Goal: Task Accomplishment & Management: Manage account settings

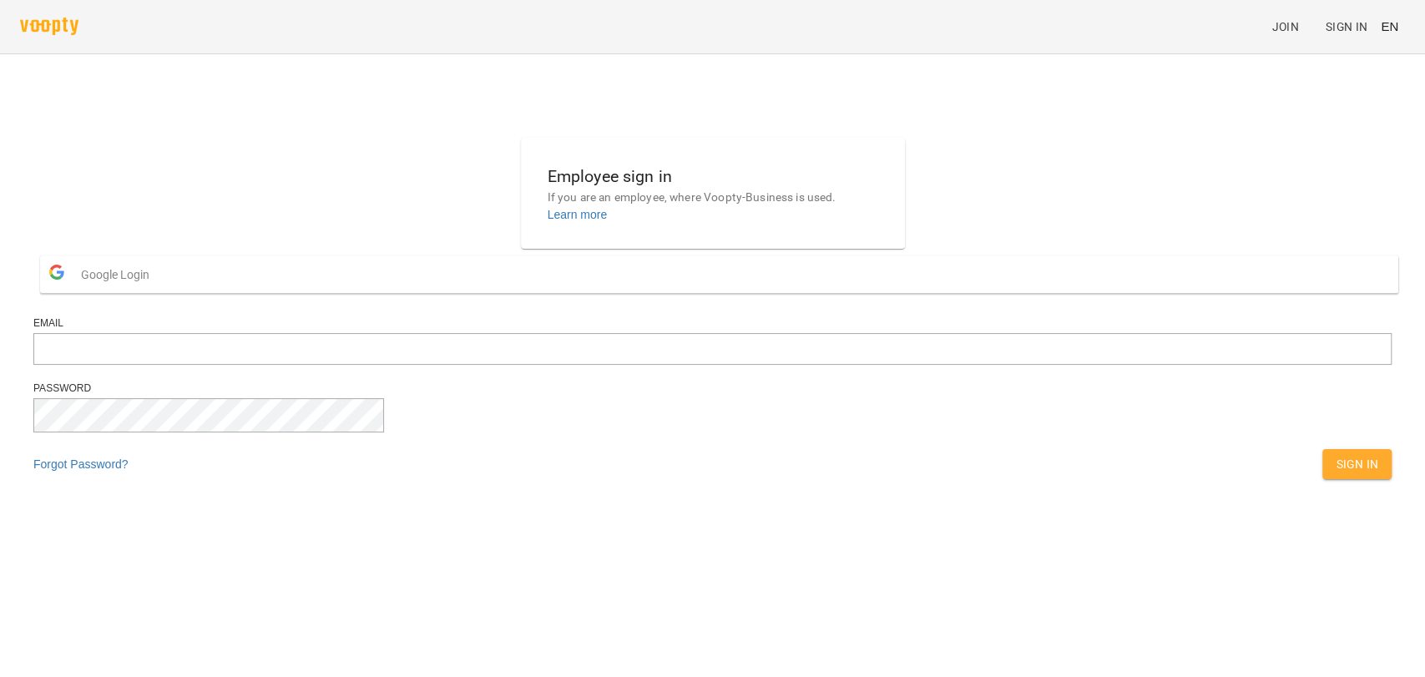
click at [699, 293] on button "Google Login" at bounding box center [719, 274] width 1358 height 38
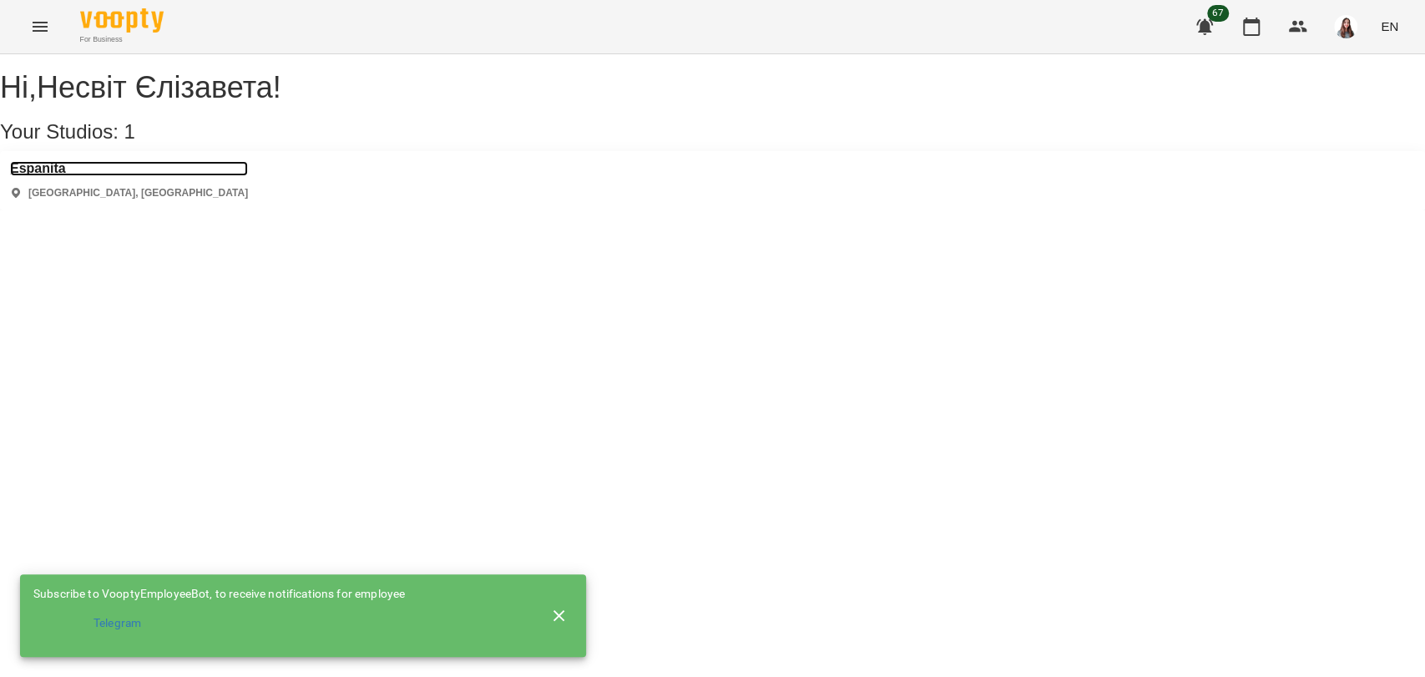
click at [56, 176] on h3 "Espanita" at bounding box center [129, 168] width 238 height 15
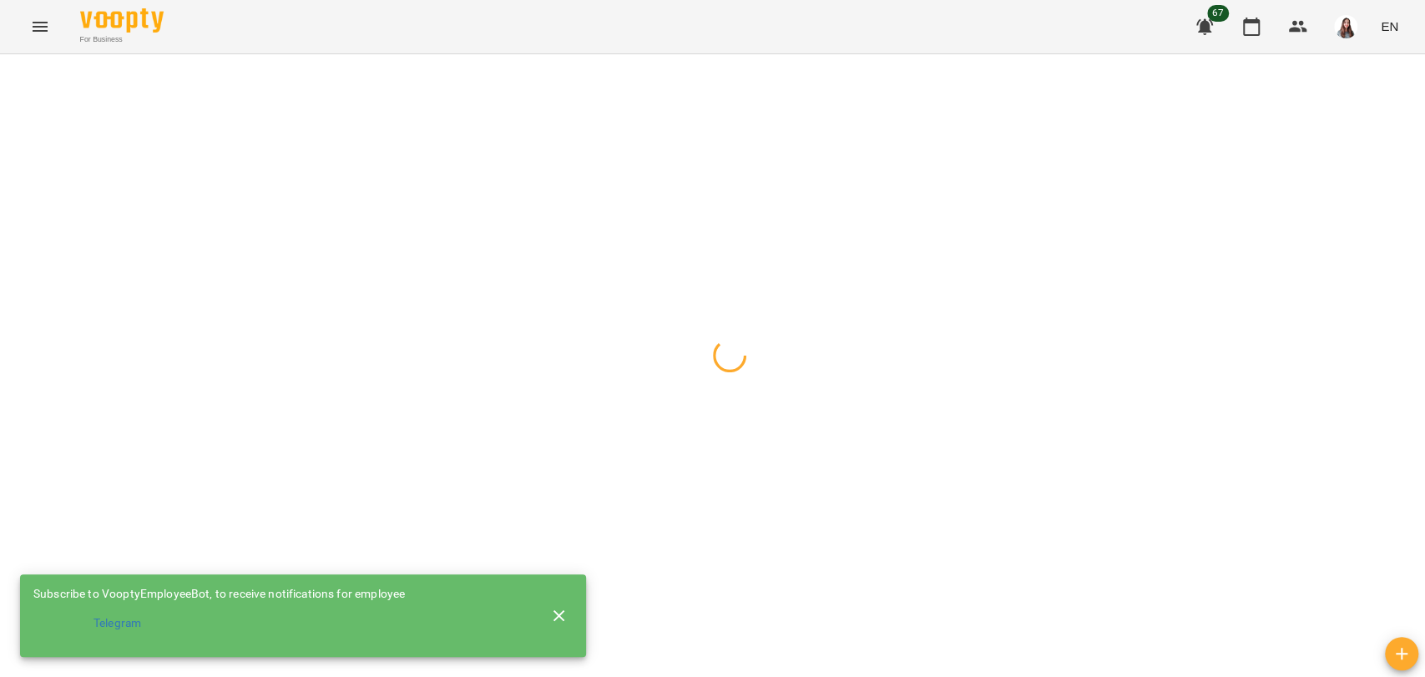
click at [565, 608] on icon "button" at bounding box center [559, 616] width 20 height 20
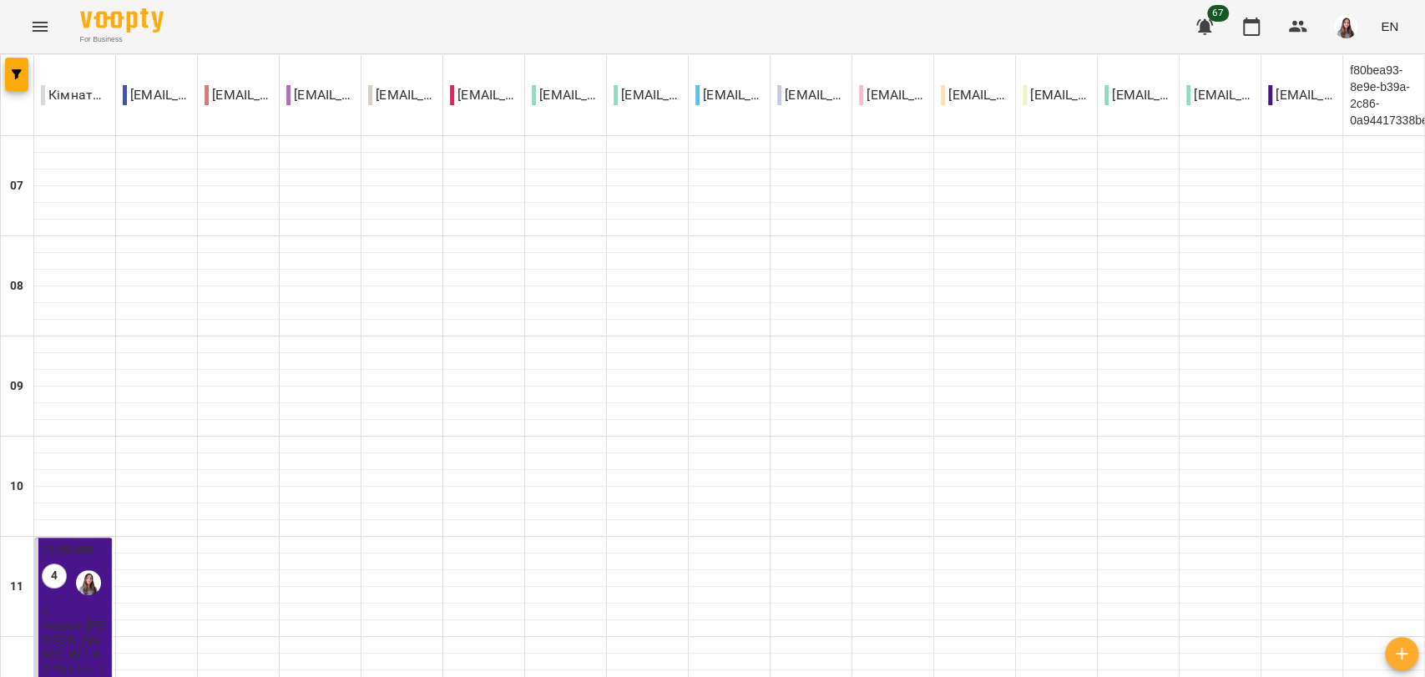
click at [28, 21] on button "Menu" at bounding box center [40, 27] width 40 height 40
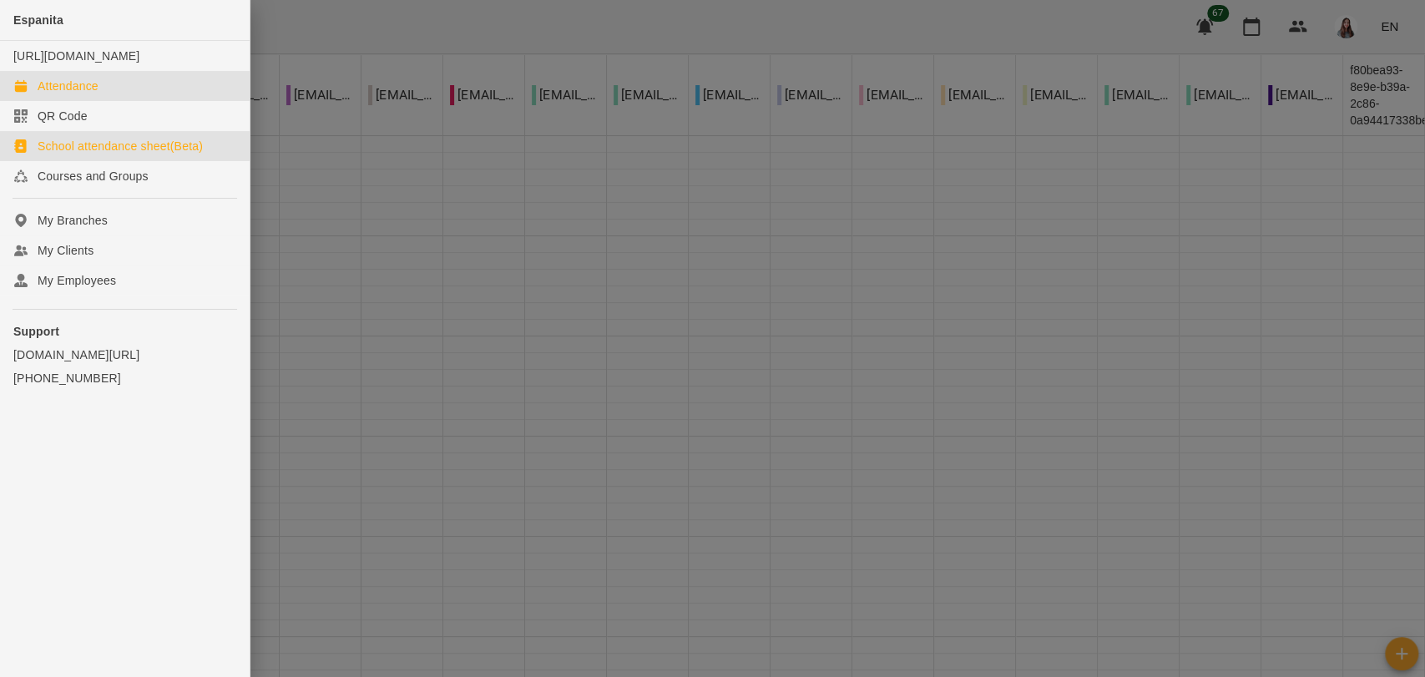
click at [94, 154] on link "School attendance sheet(Beta)" at bounding box center [125, 146] width 250 height 30
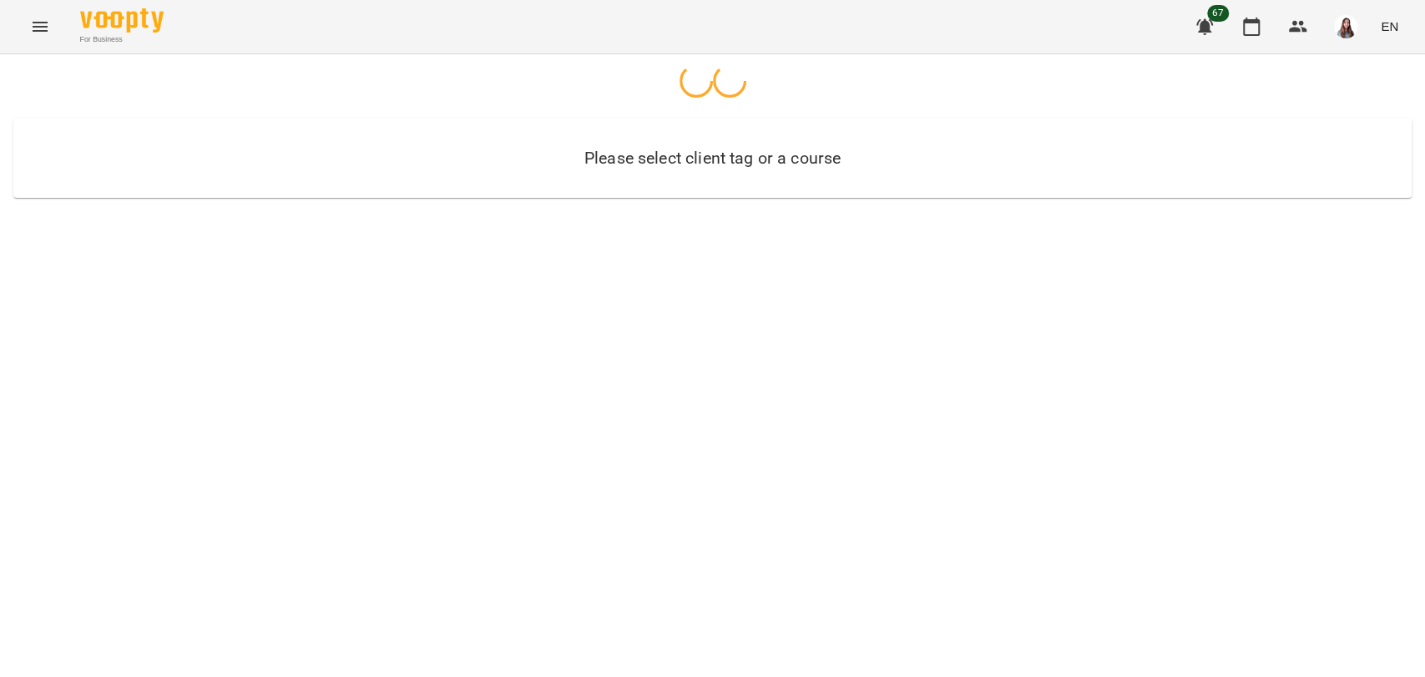
click at [44, 23] on icon "Menu" at bounding box center [40, 27] width 15 height 10
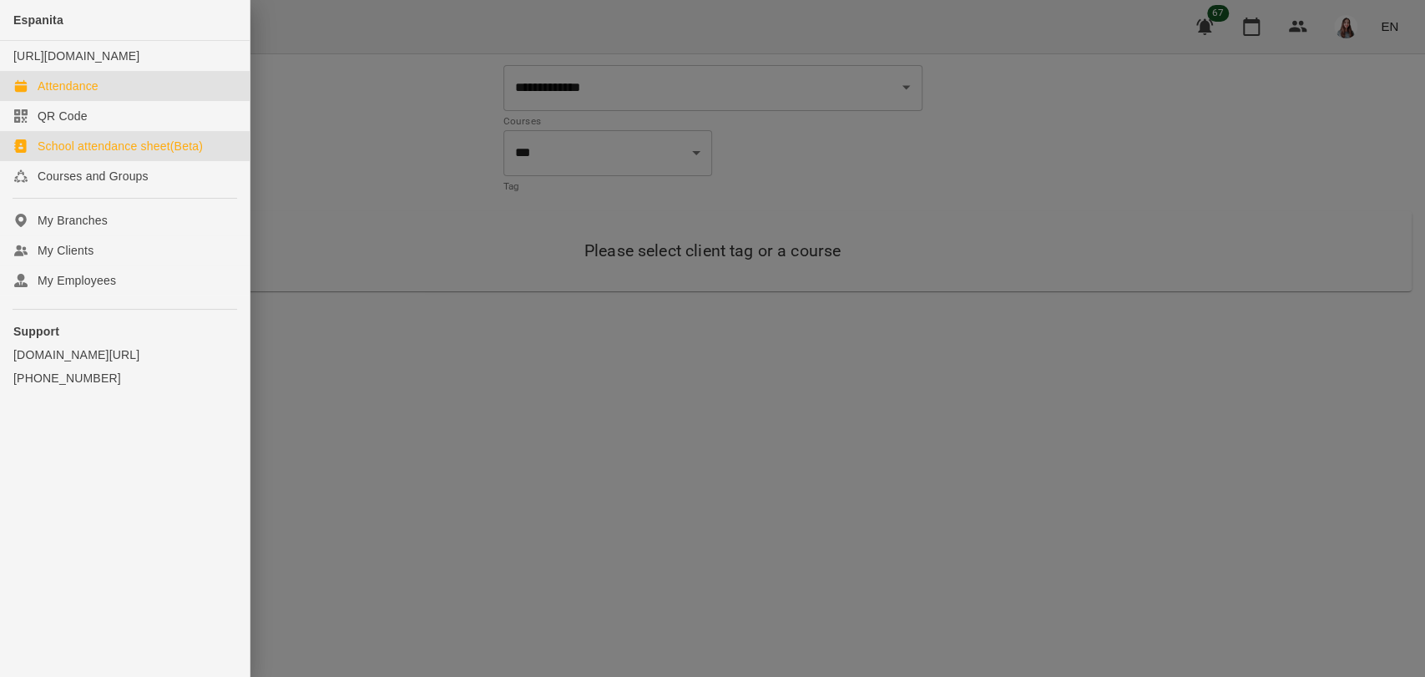
click at [69, 94] on div "Attendance" at bounding box center [68, 86] width 61 height 17
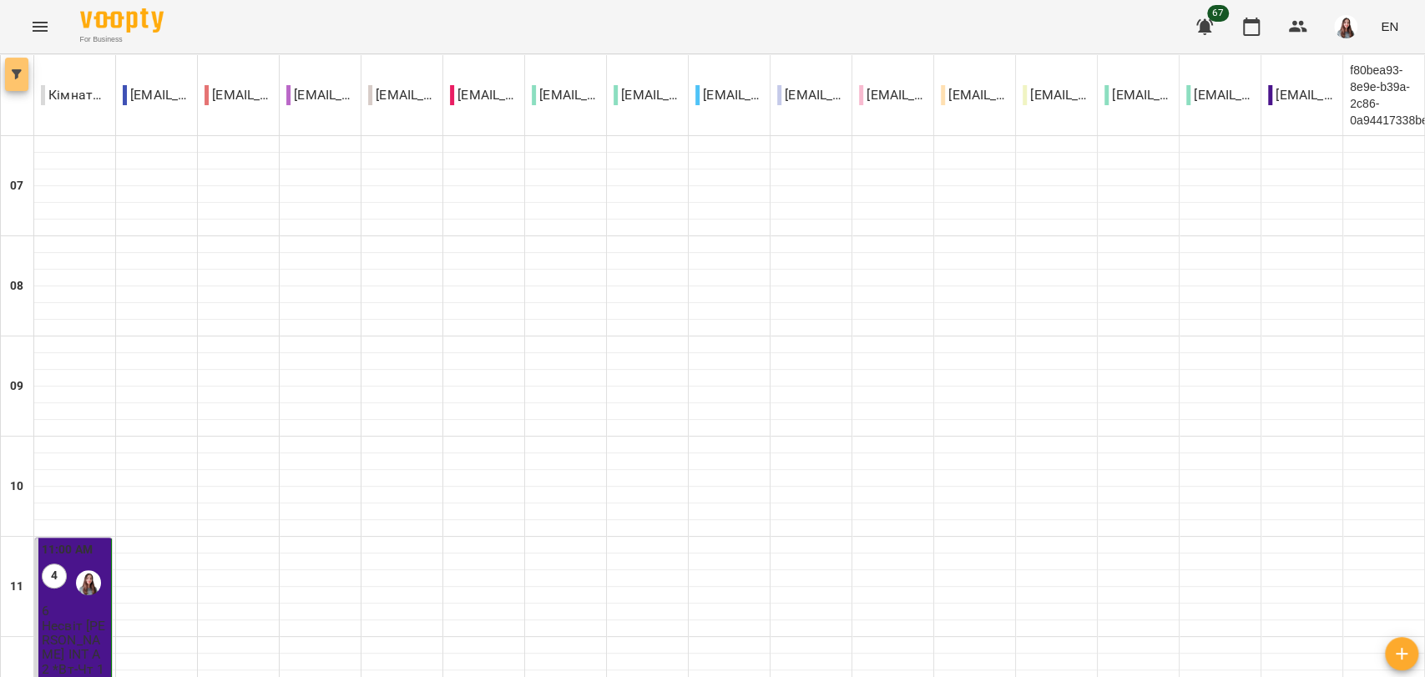
click at [14, 78] on icon "button" at bounding box center [17, 74] width 10 height 10
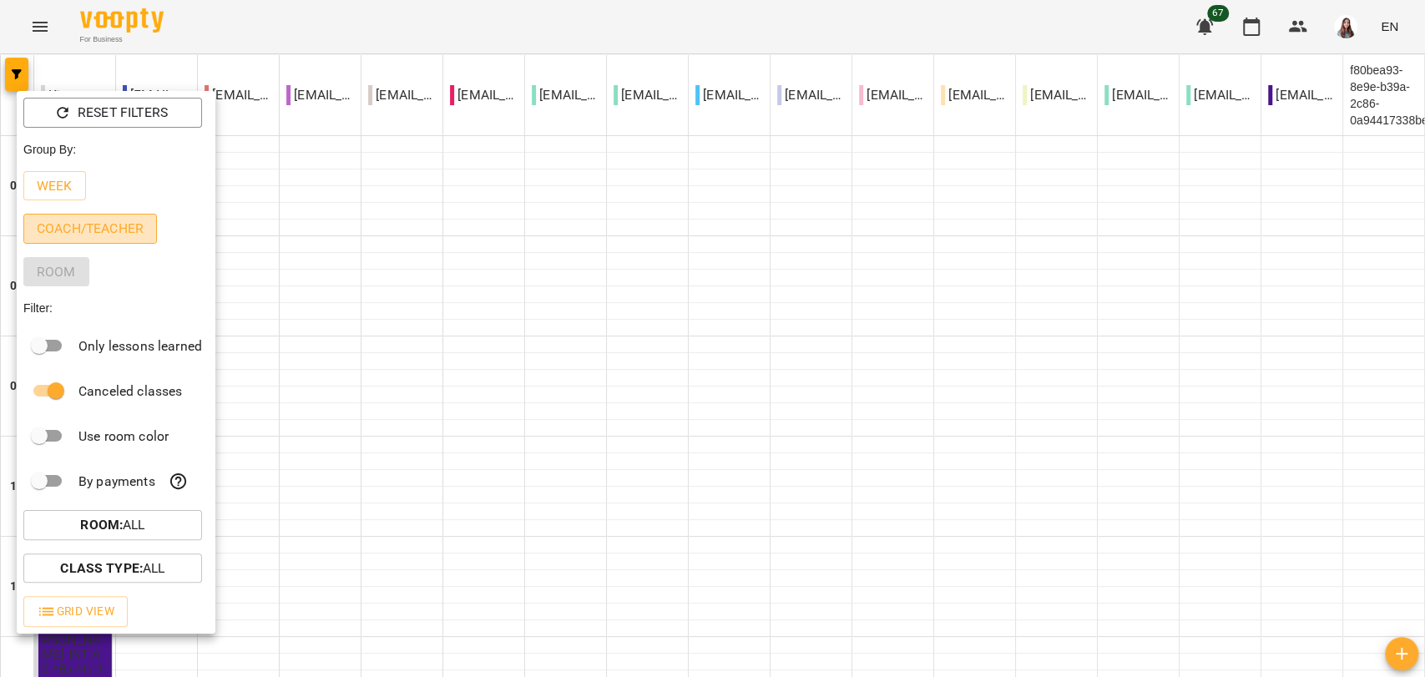
click at [63, 225] on p "Coach/Teacher" at bounding box center [90, 229] width 107 height 20
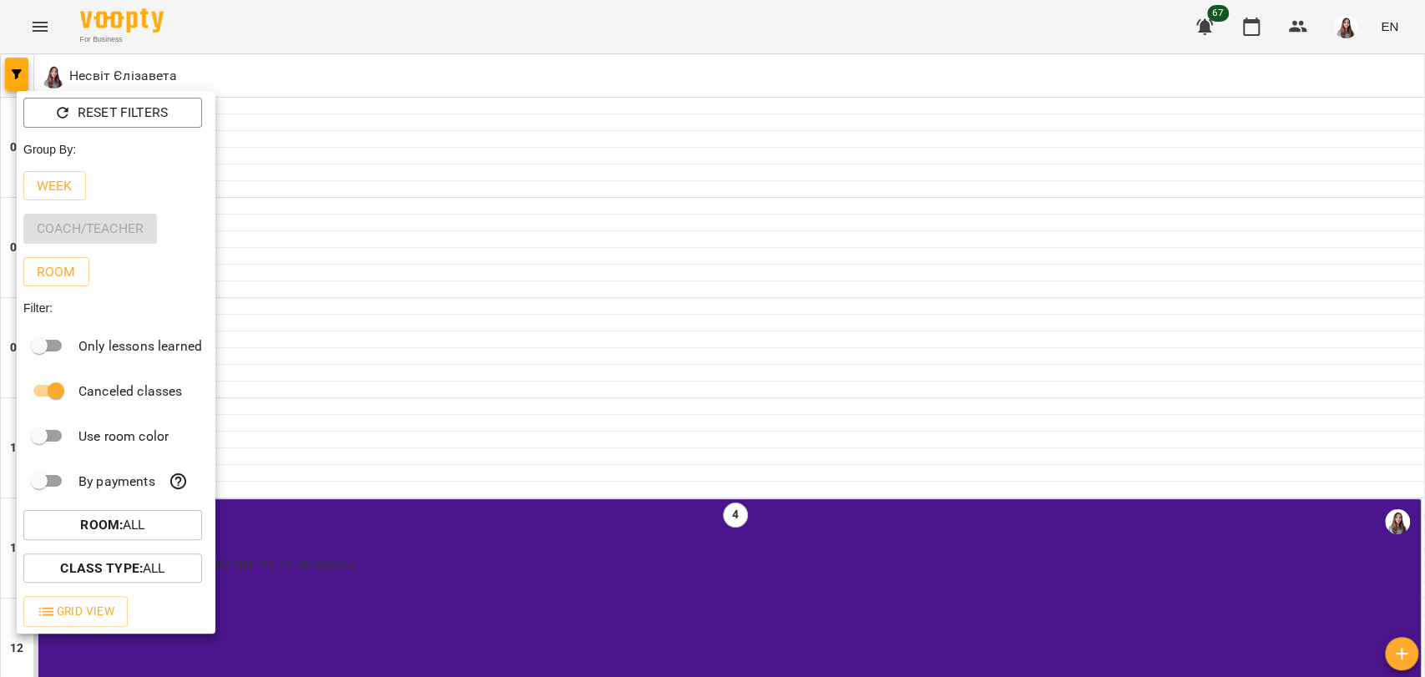
click at [1424, 189] on div at bounding box center [712, 338] width 1425 height 677
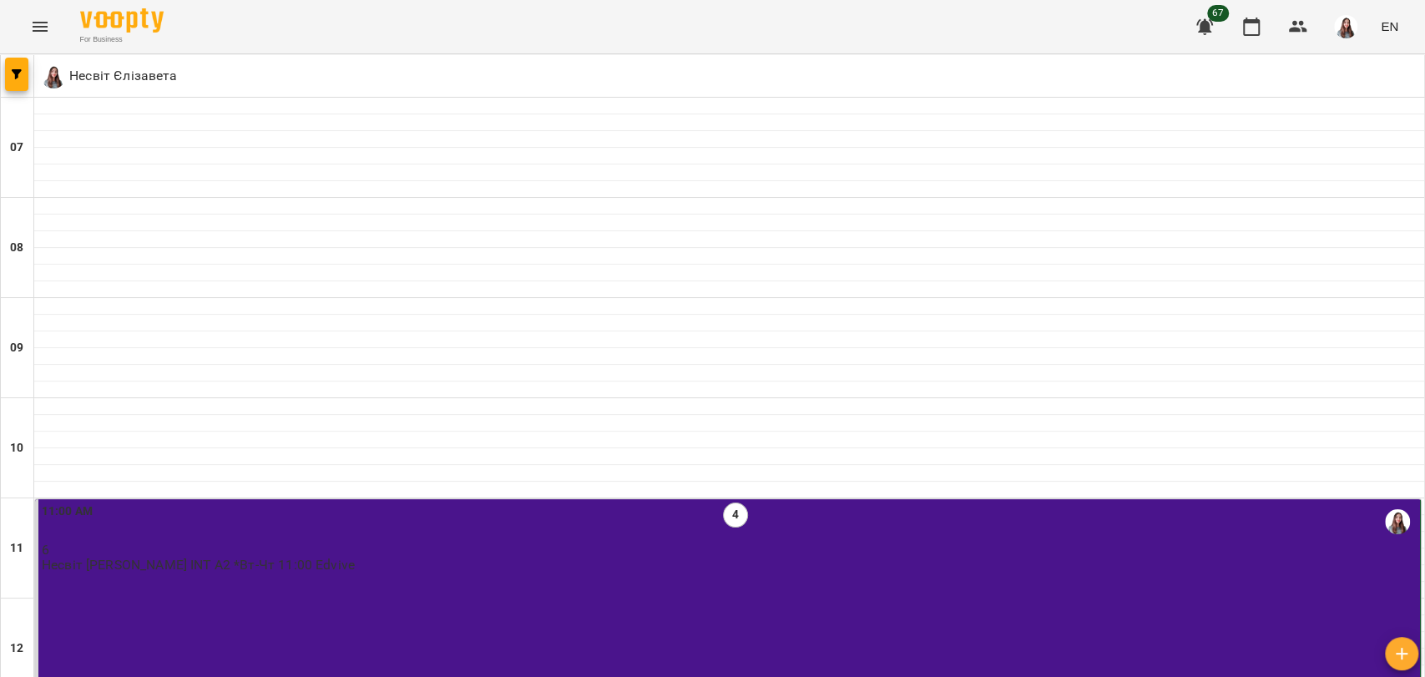
click at [34, 28] on icon "Menu" at bounding box center [40, 27] width 20 height 20
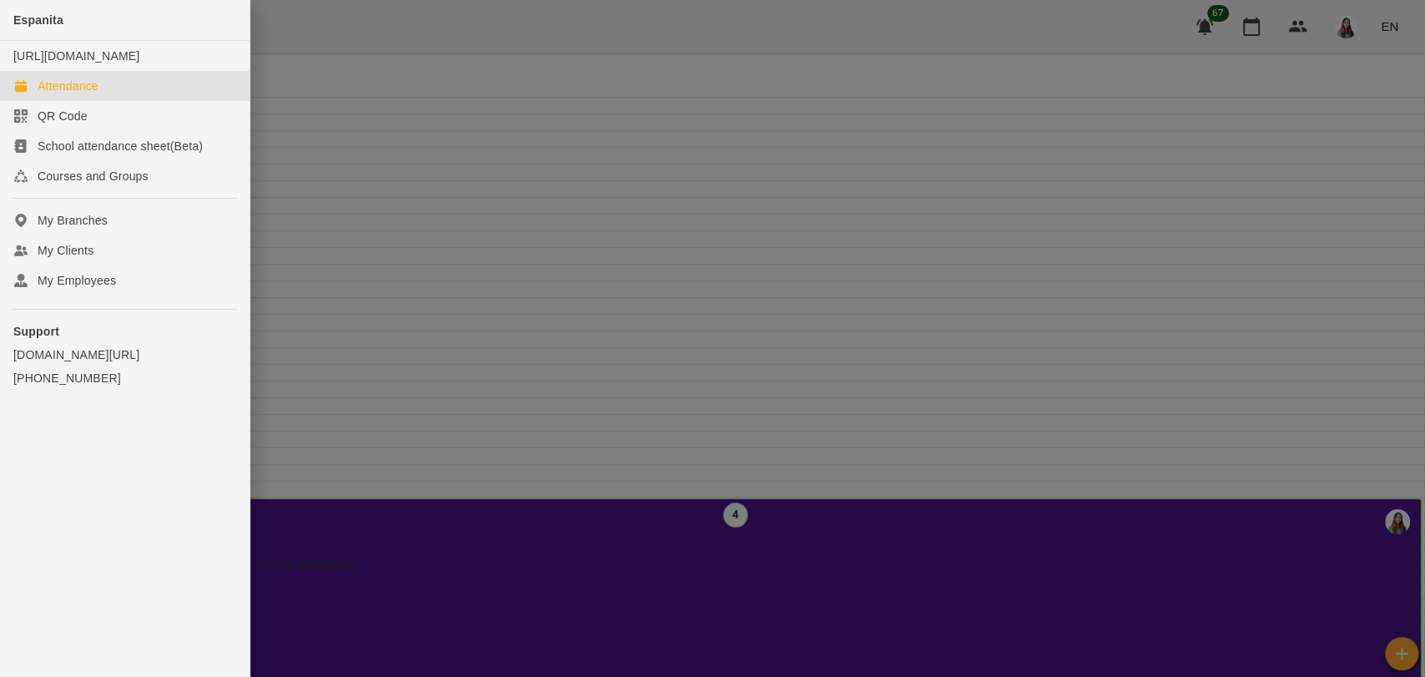
click at [356, 21] on div at bounding box center [712, 338] width 1425 height 677
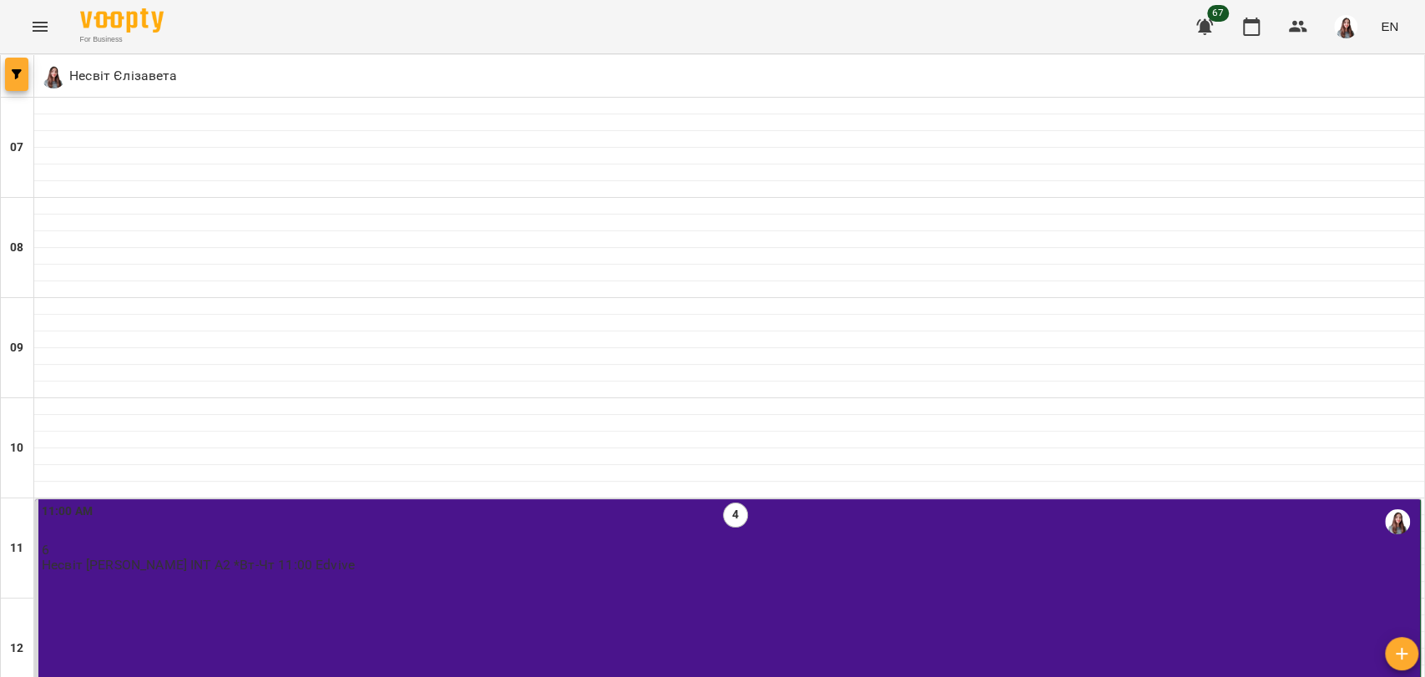
click at [20, 68] on button "button" at bounding box center [16, 74] width 23 height 33
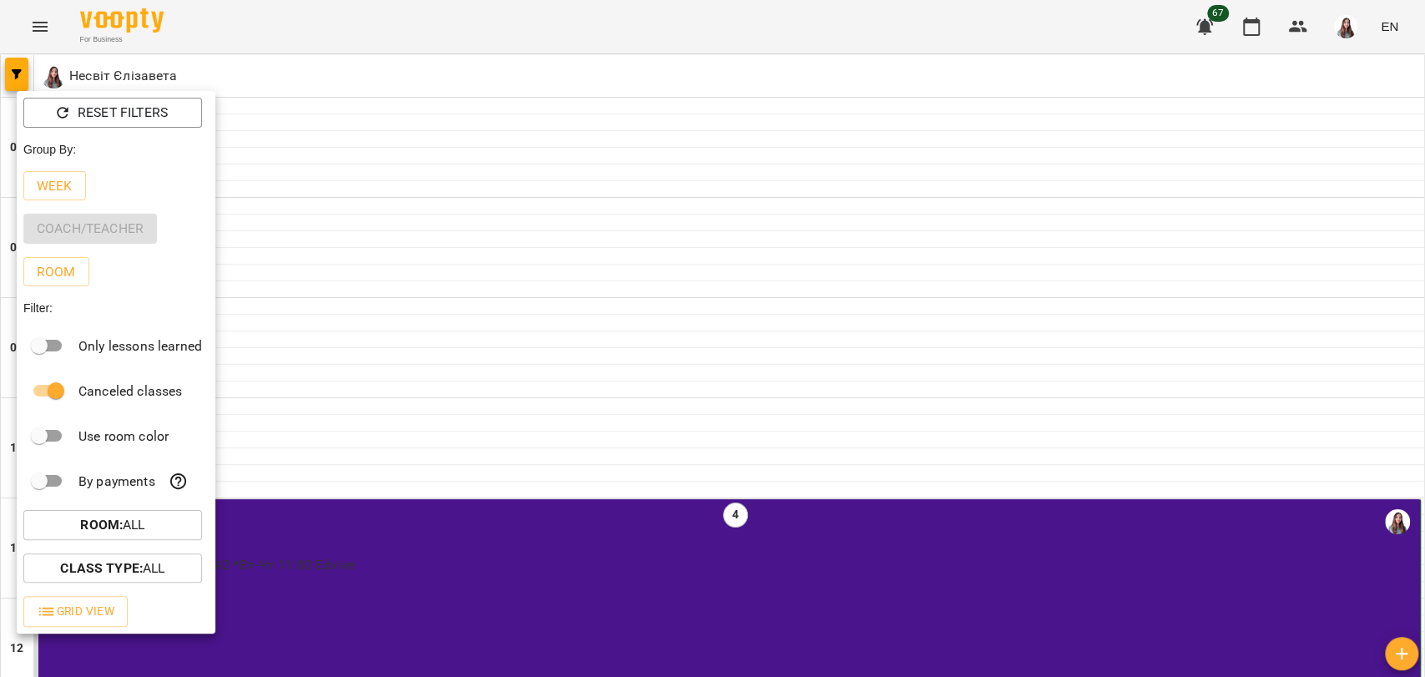
click at [58, 186] on p "Week" at bounding box center [55, 186] width 36 height 20
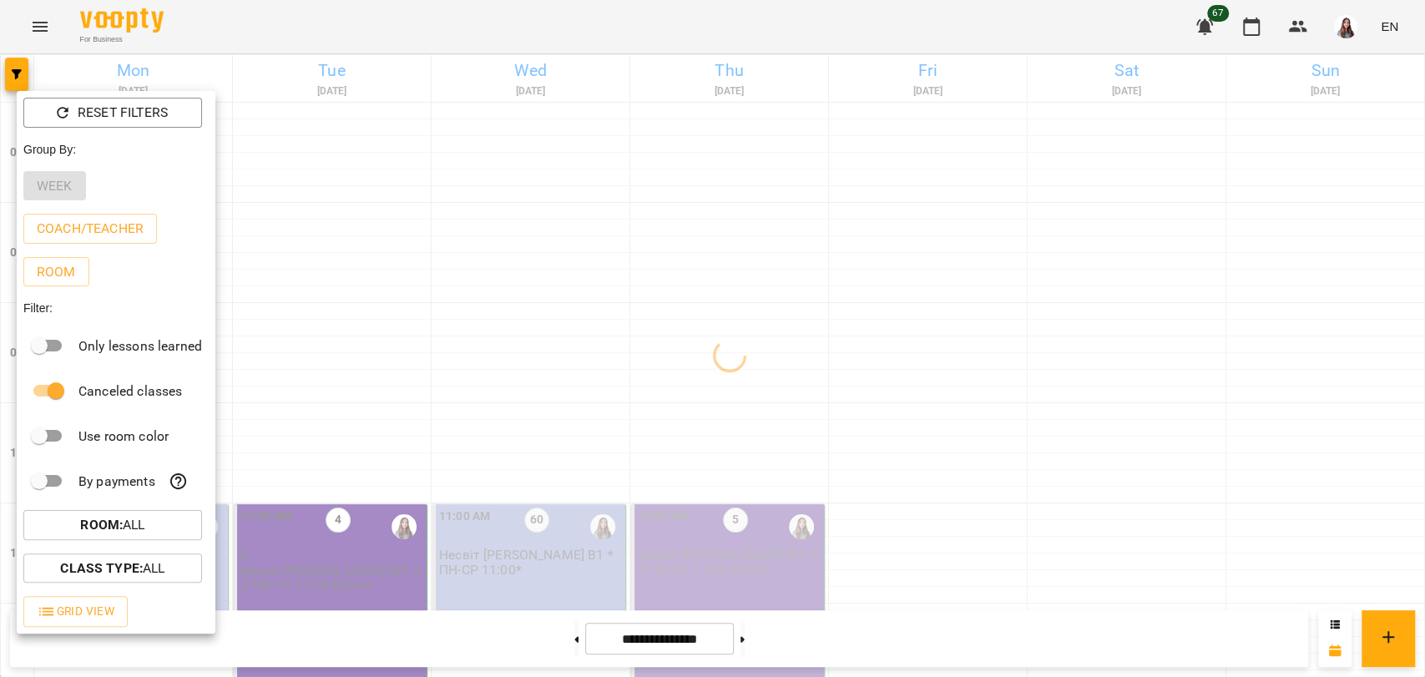
click at [1424, 217] on div at bounding box center [712, 338] width 1425 height 677
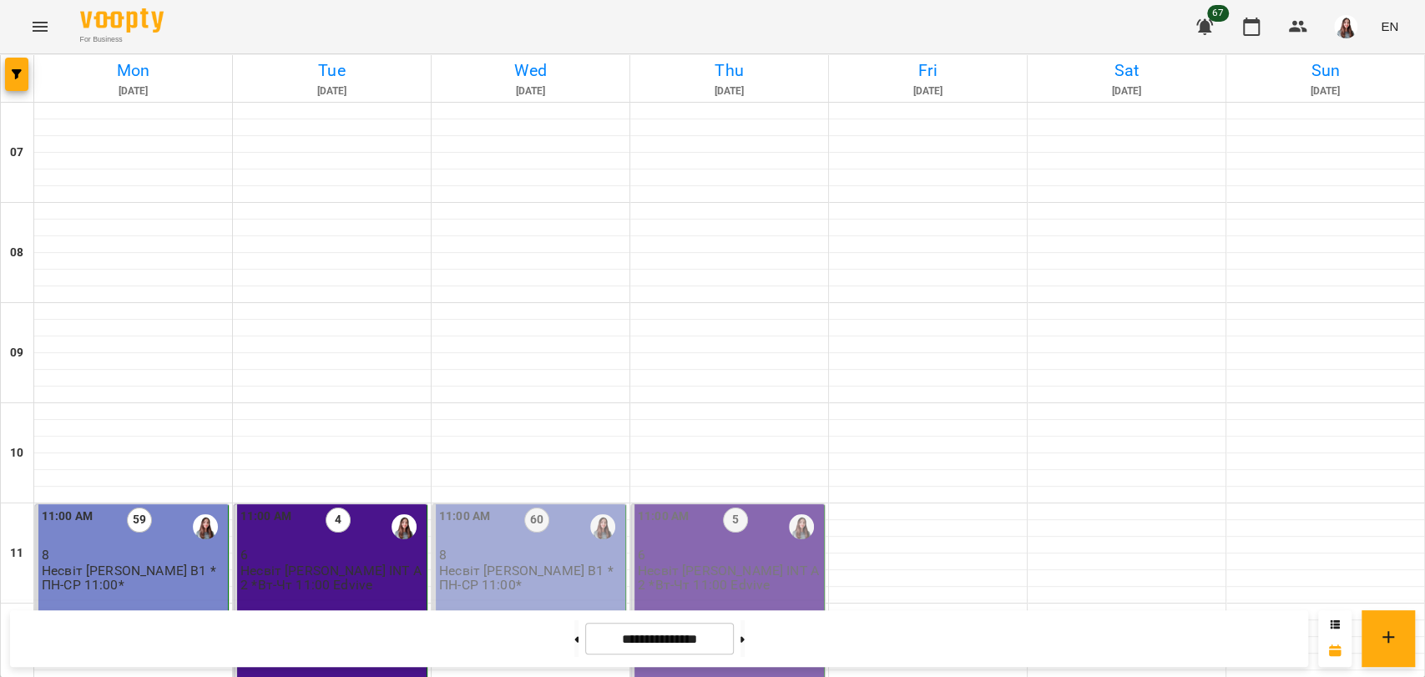
scroll to position [114, 0]
